Goal: Task Accomplishment & Management: Use online tool/utility

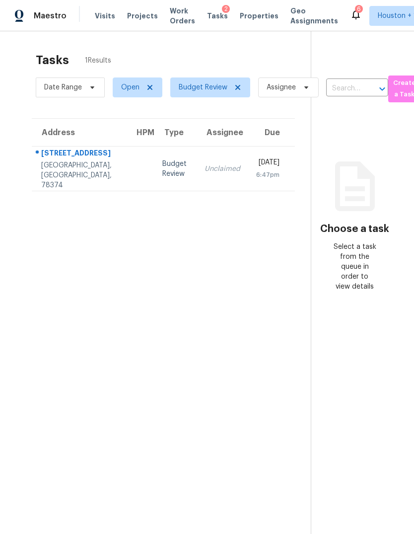
click at [78, 173] on div "Portland, TX, 78374" at bounding box center [79, 175] width 77 height 30
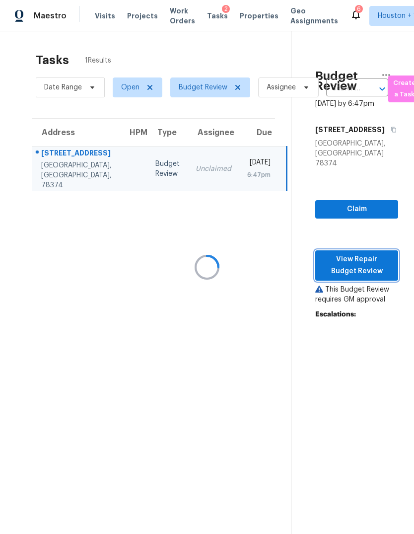
click at [385, 278] on span "View Repair Budget Review" at bounding box center [356, 265] width 67 height 24
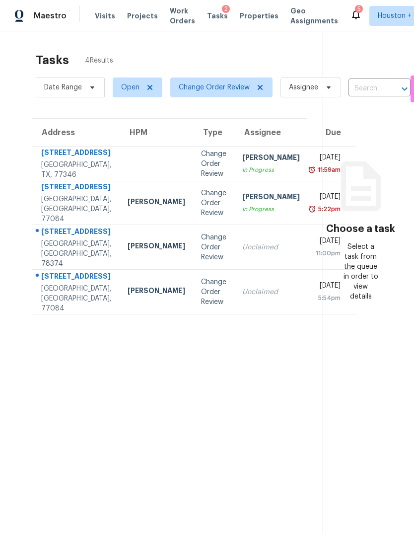
click at [62, 284] on div "[STREET_ADDRESS]" at bounding box center [76, 277] width 71 height 12
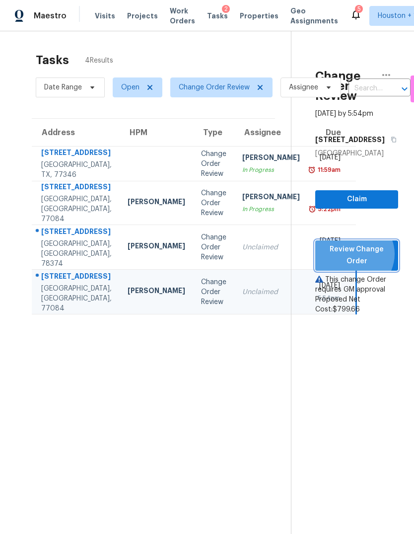
click at [373, 268] on span "Review Change Order" at bounding box center [356, 255] width 67 height 24
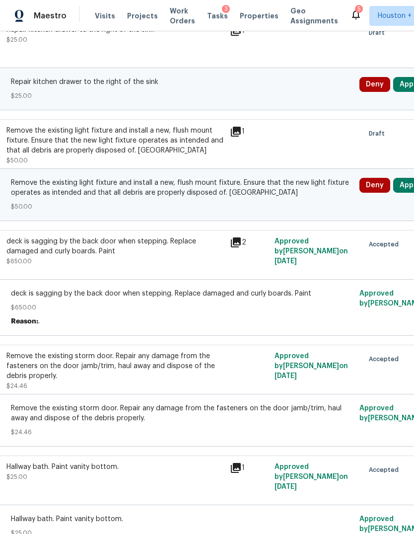
scroll to position [501, 67]
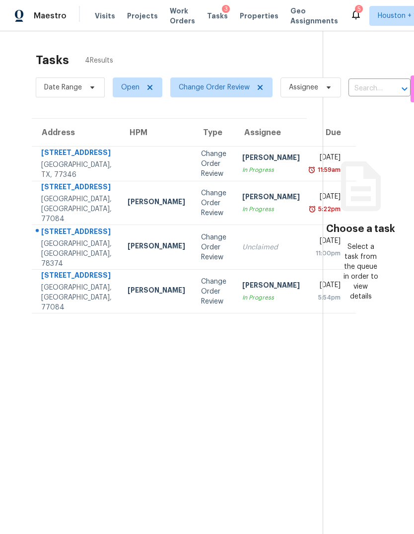
click at [55, 224] on div "[GEOGRAPHIC_DATA], [GEOGRAPHIC_DATA], 77084" at bounding box center [76, 209] width 71 height 30
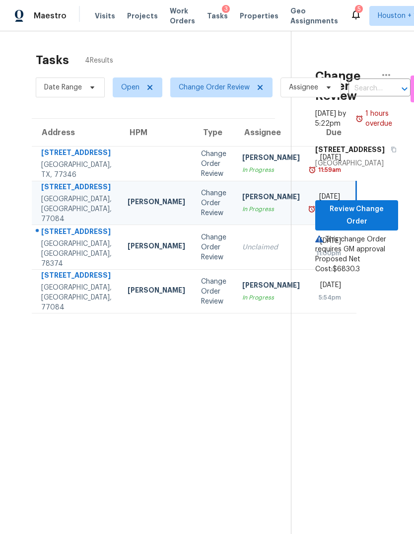
click at [58, 269] on div "[GEOGRAPHIC_DATA], [GEOGRAPHIC_DATA], 78374" at bounding box center [76, 254] width 71 height 30
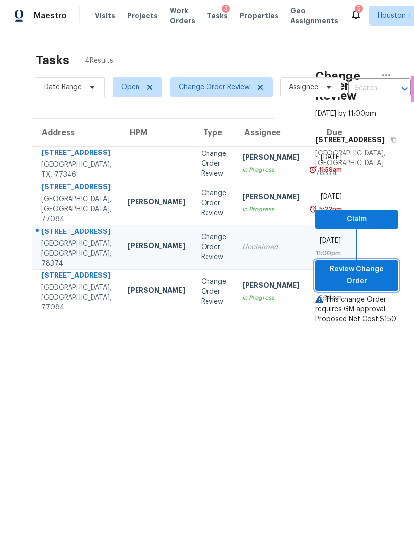
click at [377, 276] on span "Review Change Order" at bounding box center [356, 275] width 67 height 24
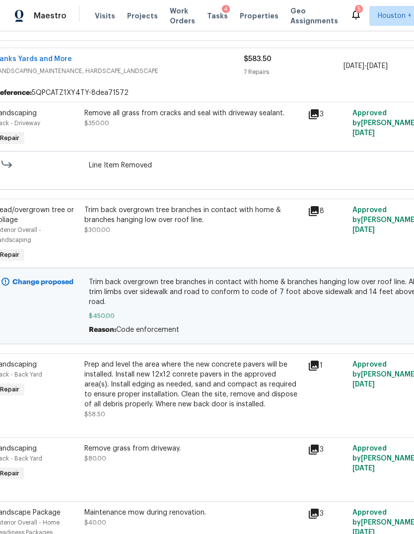
scroll to position [393, 24]
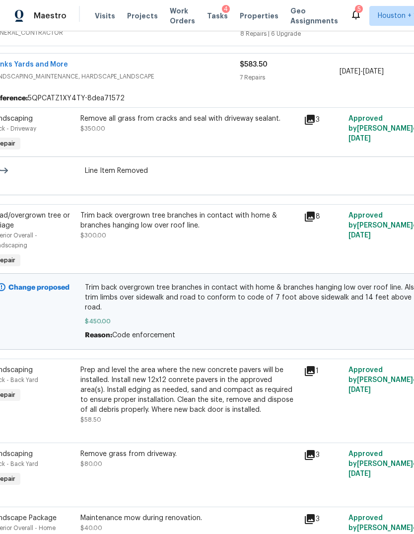
click at [82, 240] on div "Trim back overgrown tree branches in contact with home & branches hanging low o…" at bounding box center [189, 226] width 218 height 30
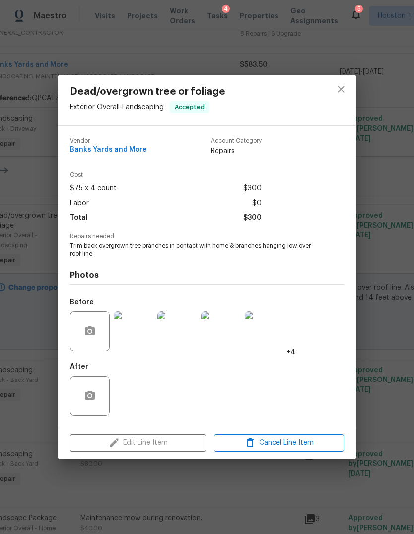
click at [138, 331] on img at bounding box center [134, 331] width 40 height 40
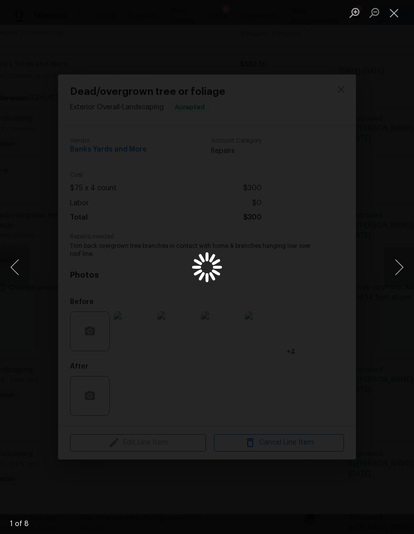
click at [128, 320] on div "1 of 8" at bounding box center [207, 267] width 414 height 534
click at [376, 332] on div "Lightbox" at bounding box center [207, 267] width 414 height 534
